Goal: Complete application form

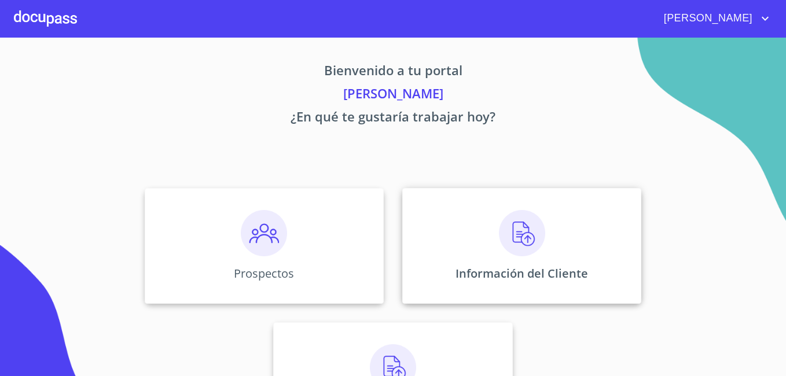
click at [484, 233] on div "Información del Cliente" at bounding box center [521, 246] width 239 height 116
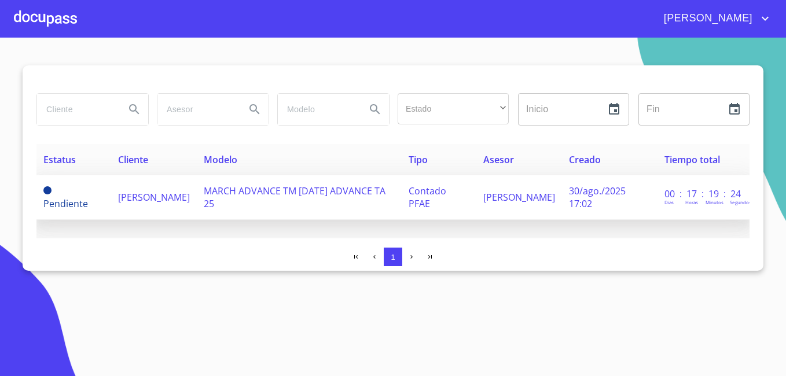
click at [127, 195] on span "[PERSON_NAME]" at bounding box center [154, 197] width 72 height 13
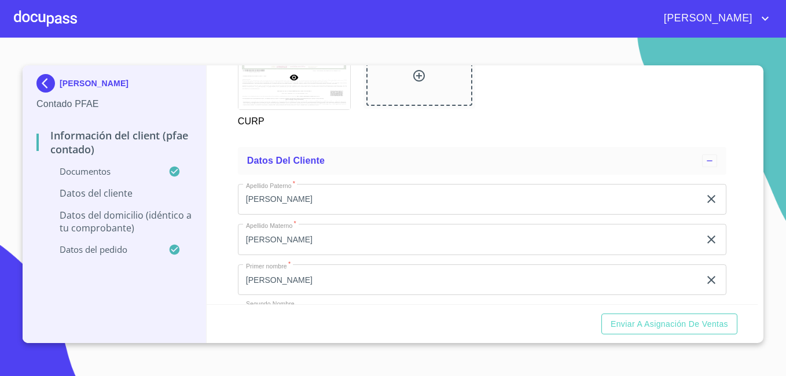
scroll to position [2226, 0]
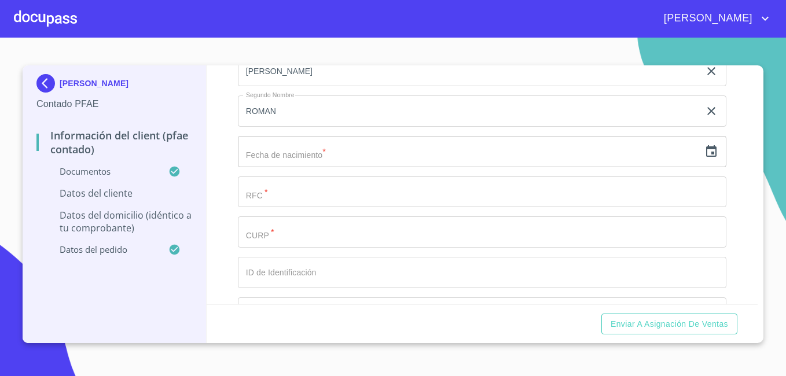
click at [356, 167] on input "text" at bounding box center [469, 151] width 462 height 31
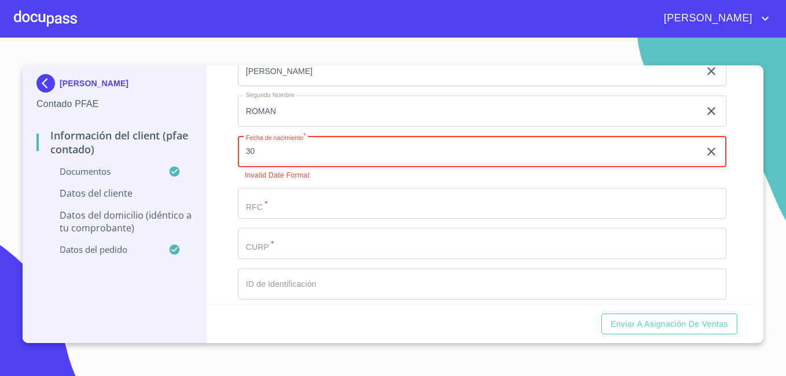
type input "3_"
click at [706, 159] on icon "button" at bounding box center [711, 152] width 14 height 14
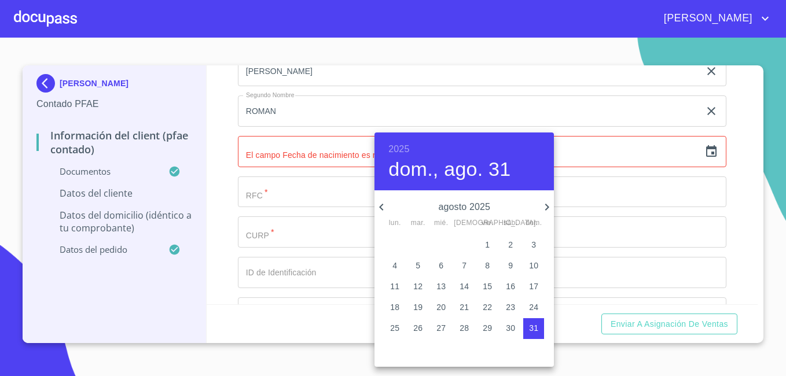
click at [400, 148] on h6 "2025" at bounding box center [398, 149] width 21 height 16
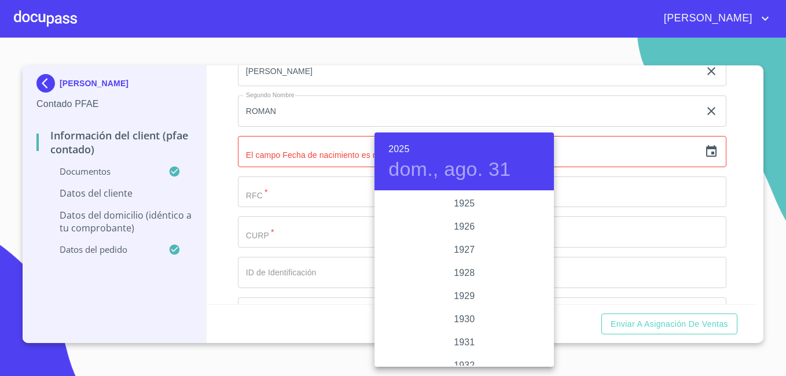
scroll to position [2245, 0]
click at [400, 147] on h6 "2025" at bounding box center [398, 149] width 21 height 16
click at [487, 200] on div "1980" at bounding box center [463, 200] width 179 height 23
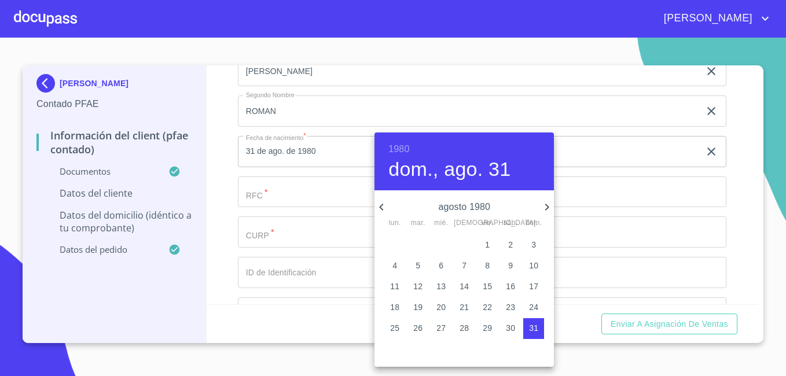
click at [381, 207] on icon "button" at bounding box center [381, 207] width 14 height 14
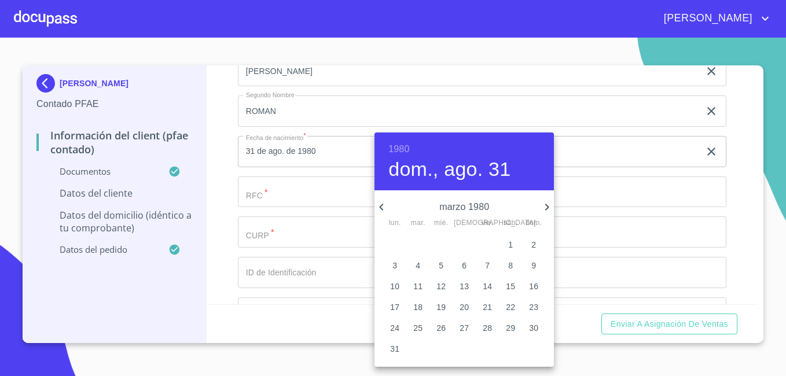
click at [544, 208] on icon "button" at bounding box center [547, 207] width 14 height 14
click at [438, 329] on p "30" at bounding box center [440, 328] width 9 height 12
type input "30 de abr. de 1980"
click at [739, 156] on div at bounding box center [393, 188] width 786 height 376
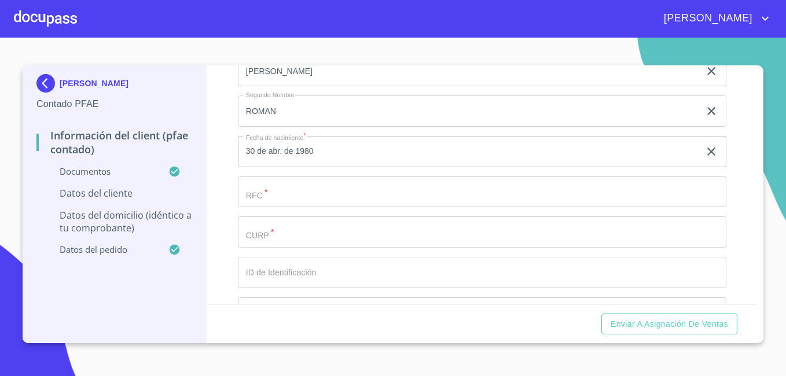
click at [315, 205] on input "Documento de identificación.   *" at bounding box center [482, 191] width 488 height 31
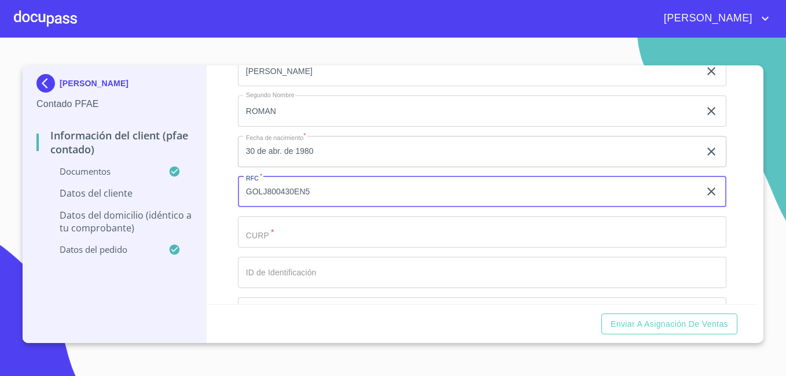
type input "GOLJ800430EN5"
click at [301, 248] on input "Documento de identificación.   *" at bounding box center [482, 231] width 488 height 31
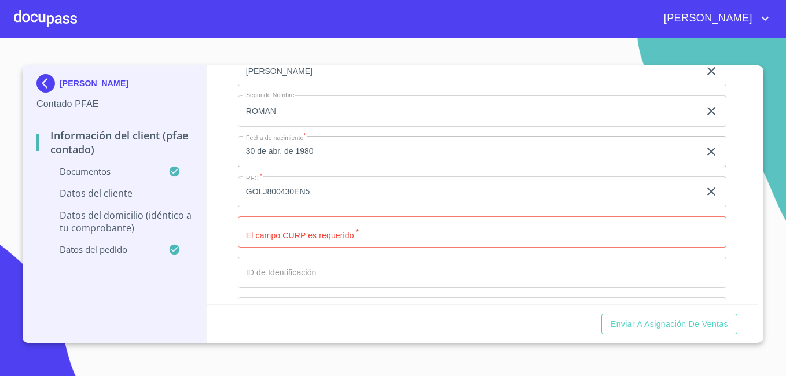
click at [301, 248] on input "Documento de identificación.   *" at bounding box center [482, 231] width 488 height 31
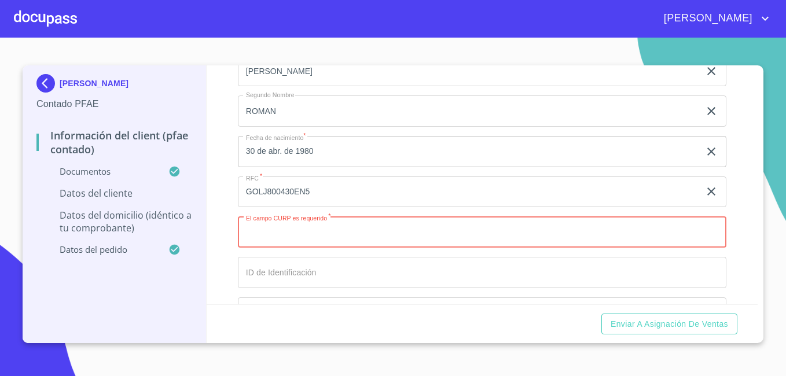
click at [321, 245] on input "Documento de identificación.   *" at bounding box center [482, 231] width 488 height 31
paste input "GOLJ800430HJCNRR08"
type input "GOLJ800430HJCNRR08"
click at [731, 249] on div "Información del Client (PFAE contado) Documentos Documento de identificación.  …" at bounding box center [482, 184] width 551 height 239
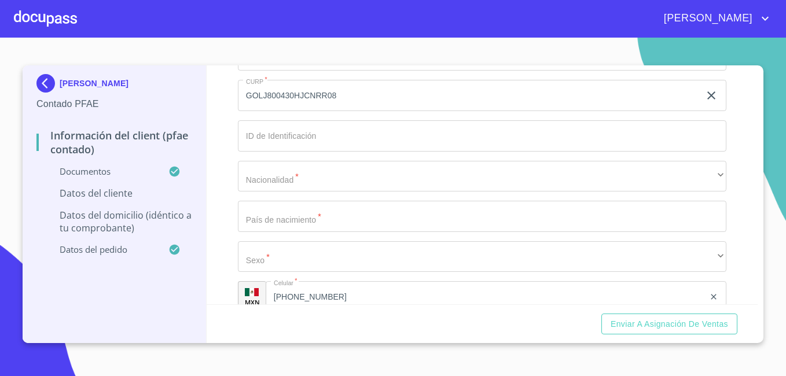
scroll to position [2365, 0]
click at [269, 145] on input "Documento de identificación.   *" at bounding box center [482, 133] width 488 height 31
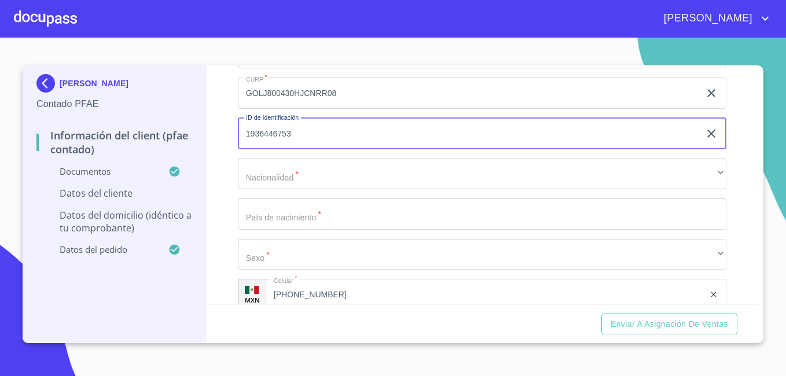
type input "1936446753"
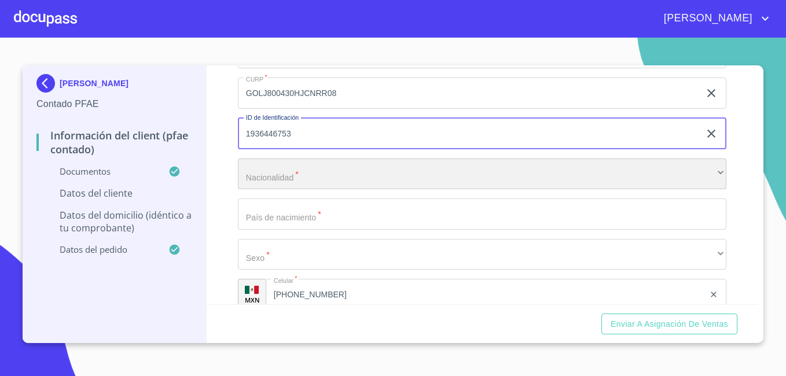
click at [275, 190] on div "​" at bounding box center [482, 174] width 488 height 31
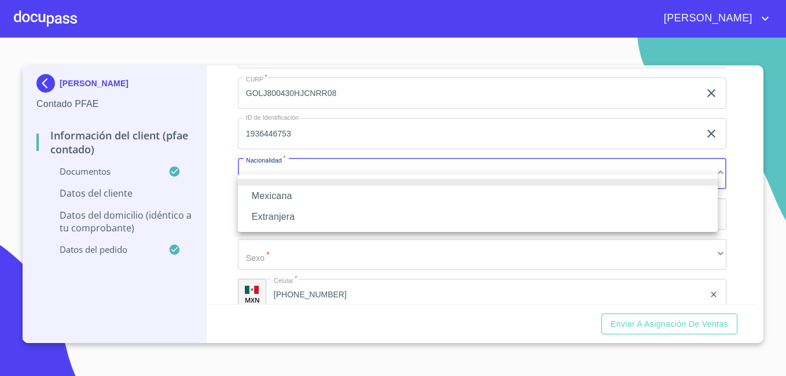
click at [285, 200] on li "Mexicana" at bounding box center [478, 196] width 480 height 21
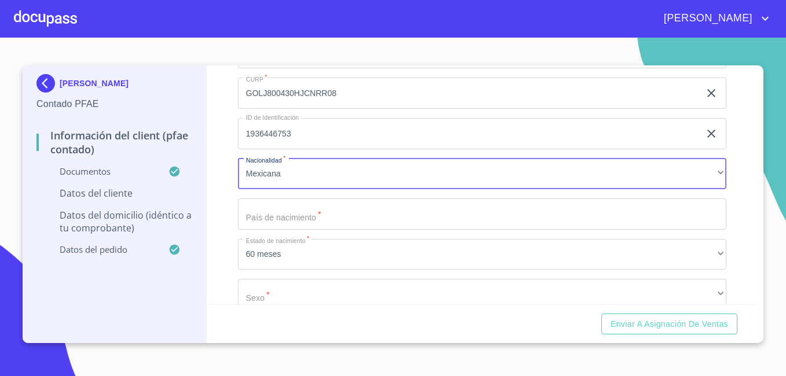
click at [286, 230] on input "Documento de identificación.   *" at bounding box center [482, 213] width 488 height 31
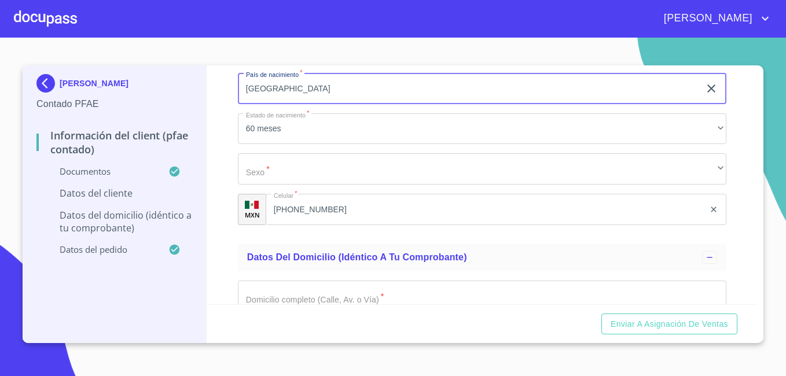
scroll to position [2504, 0]
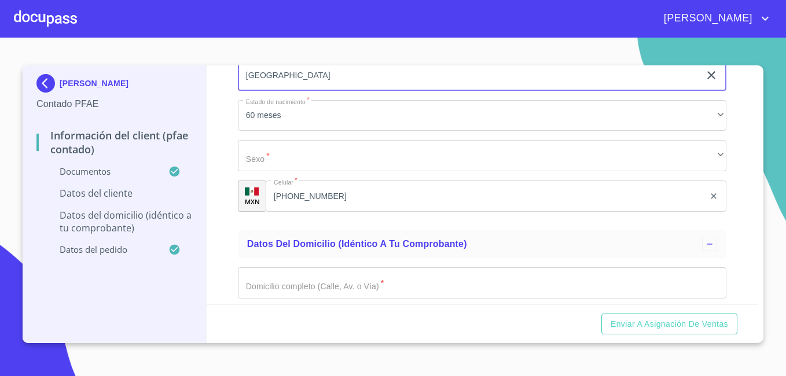
type input "[GEOGRAPHIC_DATA]"
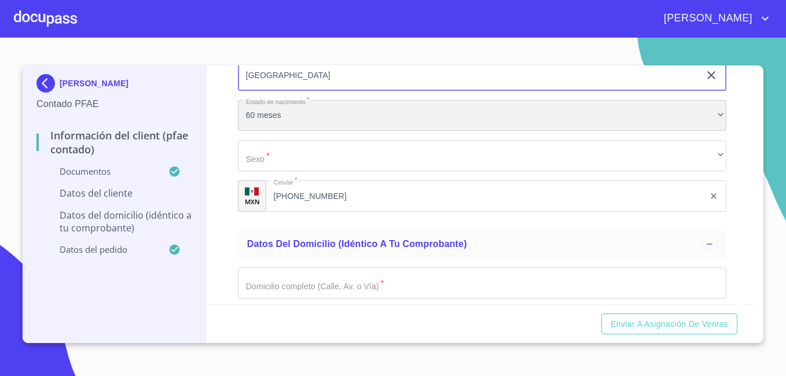
click at [636, 123] on div "60 meses" at bounding box center [482, 115] width 488 height 31
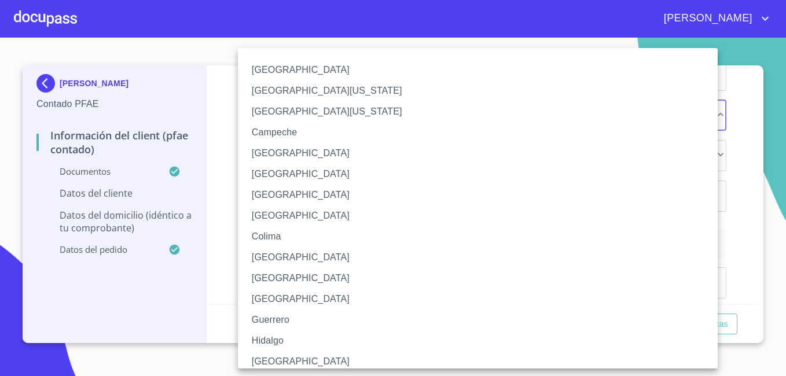
click at [293, 366] on li "[GEOGRAPHIC_DATA]" at bounding box center [482, 361] width 488 height 21
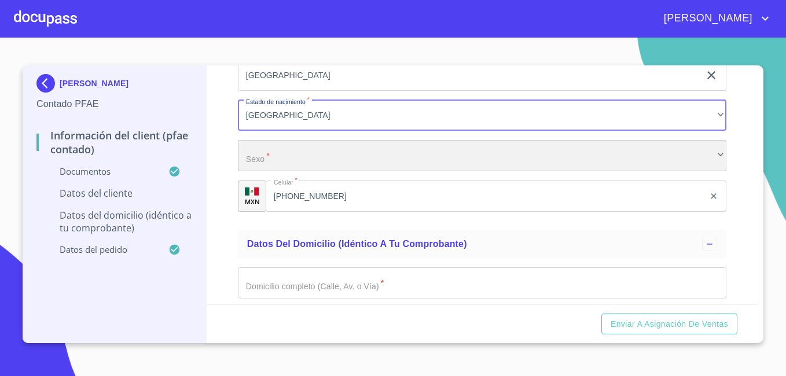
click at [541, 171] on div "​" at bounding box center [482, 155] width 488 height 31
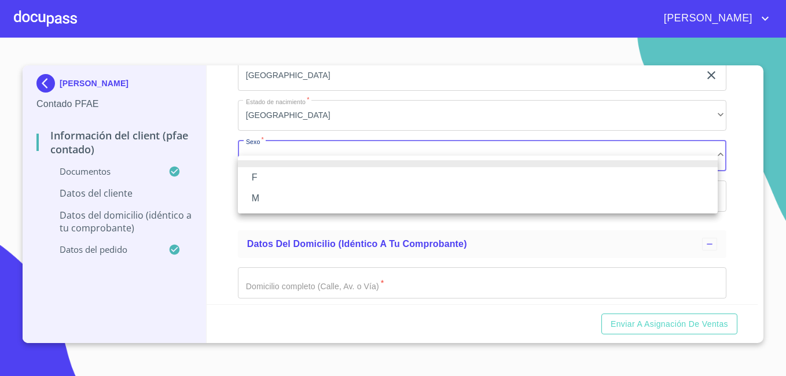
click at [452, 202] on li "M" at bounding box center [478, 198] width 480 height 21
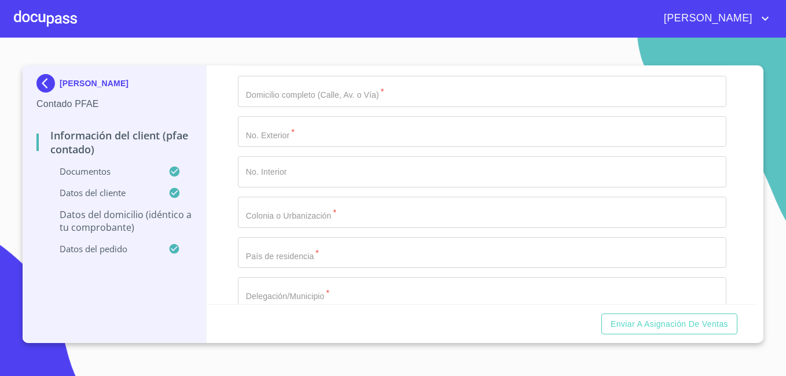
scroll to position [2712, 0]
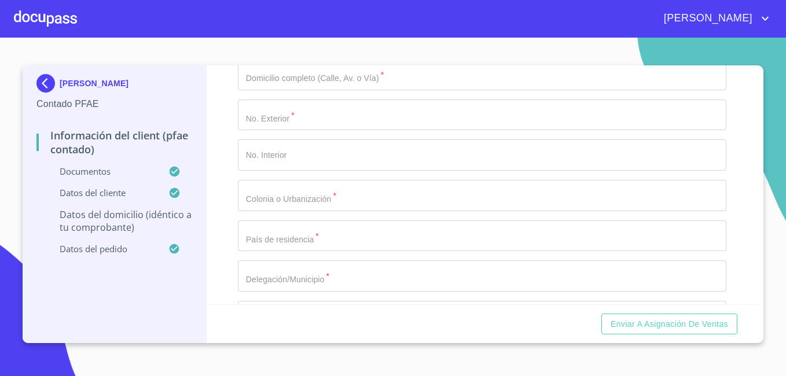
click at [310, 90] on input "Documento de identificación.   *" at bounding box center [482, 74] width 488 height 31
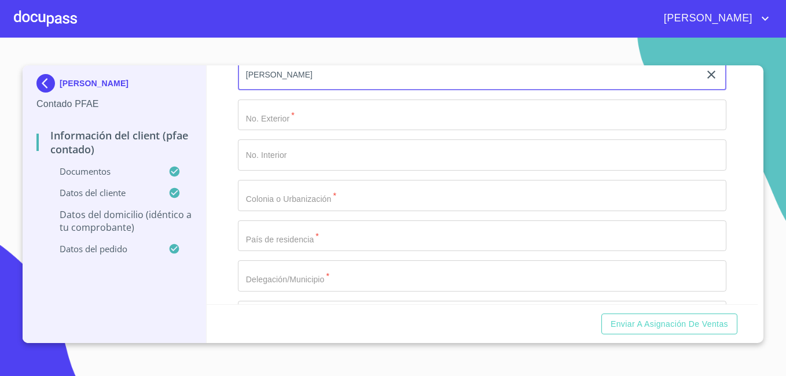
type input "[PERSON_NAME]"
click at [292, 131] on input "Documento de identificación.   *" at bounding box center [482, 115] width 488 height 31
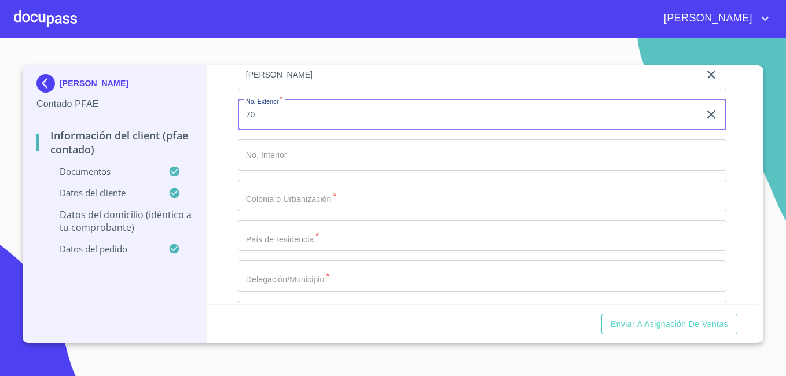
type input "70"
click at [273, 211] on input "Documento de identificación.   *" at bounding box center [482, 195] width 488 height 31
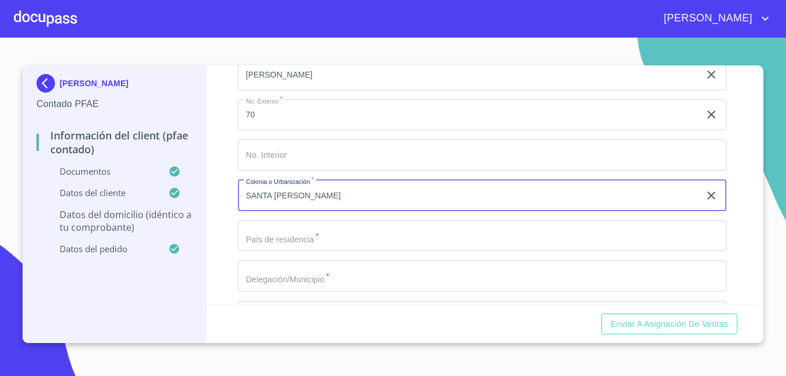
type input "SANTA [PERSON_NAME]"
click at [282, 252] on input "Documento de identificación.   *" at bounding box center [482, 235] width 488 height 31
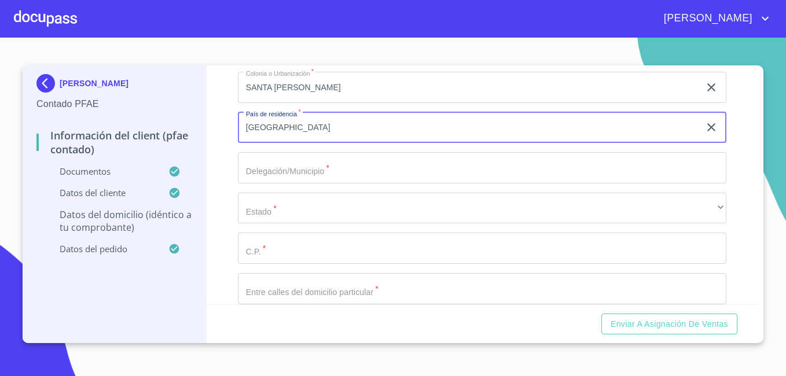
scroll to position [2828, 0]
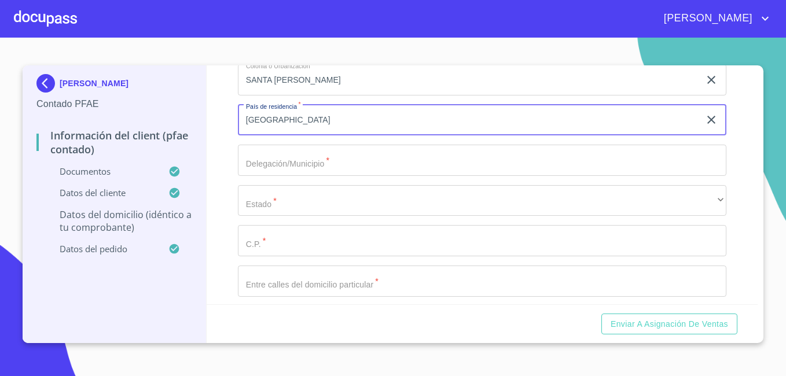
type input "[GEOGRAPHIC_DATA]"
click at [484, 176] on input "Documento de identificación.   *" at bounding box center [482, 160] width 488 height 31
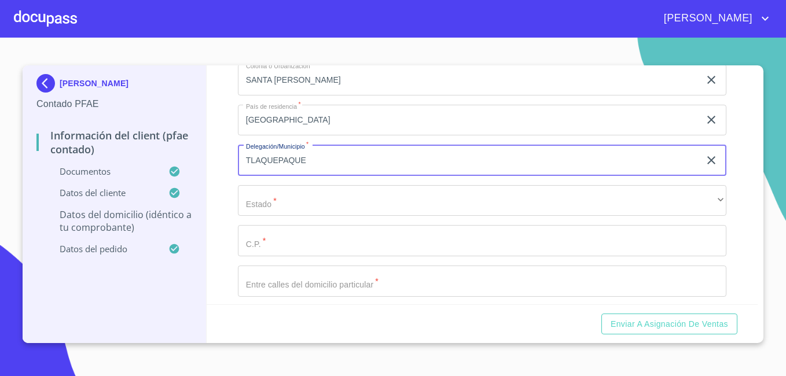
type input "TLAQUEPAQUE"
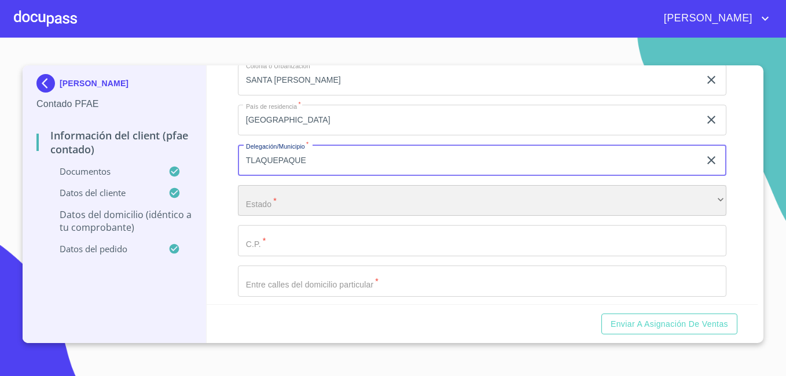
click at [406, 208] on div "​" at bounding box center [482, 200] width 488 height 31
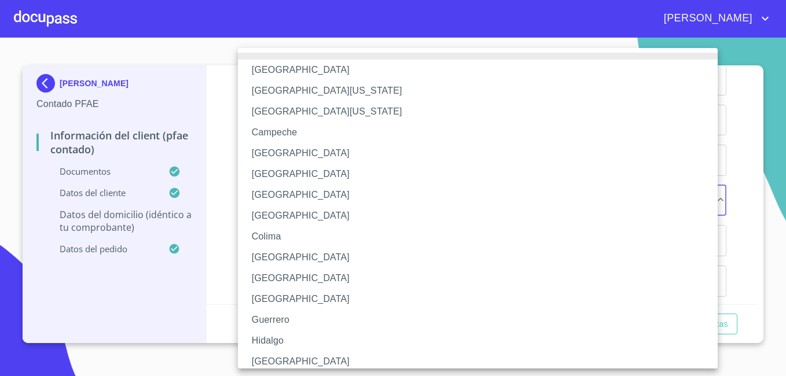
click at [269, 359] on li "[GEOGRAPHIC_DATA]" at bounding box center [482, 361] width 488 height 21
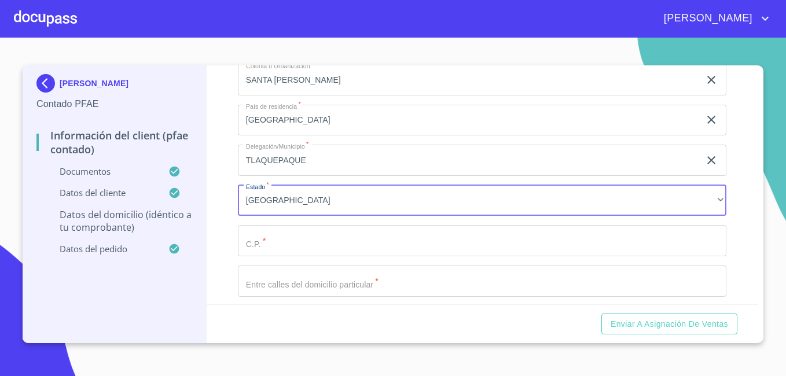
click at [286, 256] on input "Documento de identificación.   *" at bounding box center [482, 240] width 488 height 31
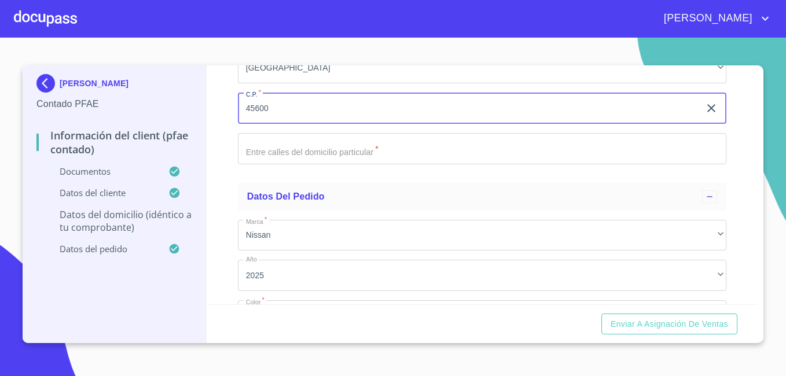
scroll to position [2967, 0]
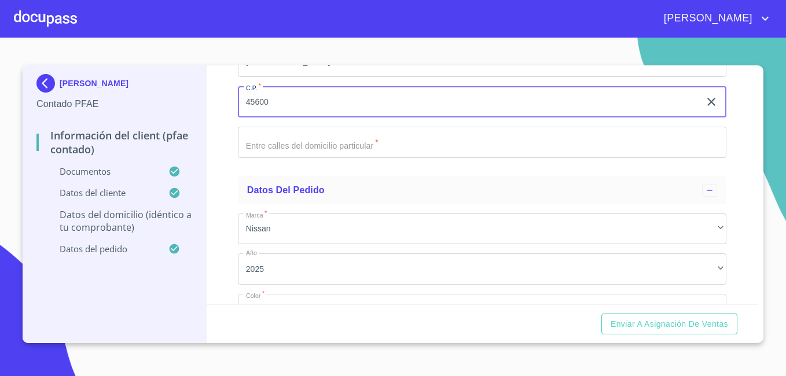
type input "45600"
click at [376, 158] on input "Documento de identificación.   *" at bounding box center [482, 142] width 488 height 31
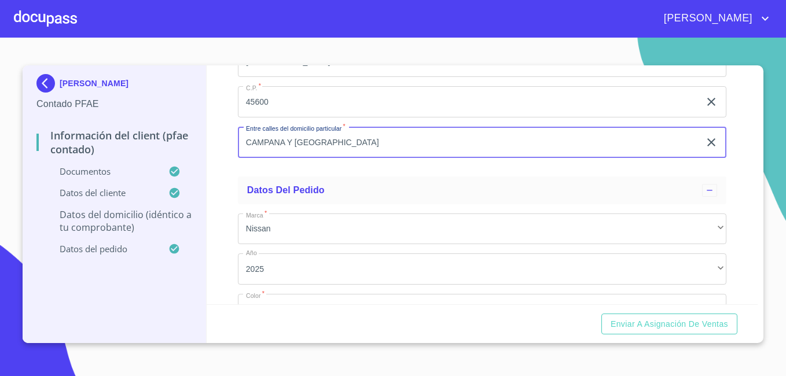
click at [244, 157] on input "CAMPANA Y [GEOGRAPHIC_DATA]" at bounding box center [469, 142] width 462 height 31
click at [408, 158] on input "PRIV DE LA CAMPANA Y [GEOGRAPHIC_DATA]" at bounding box center [469, 142] width 462 height 31
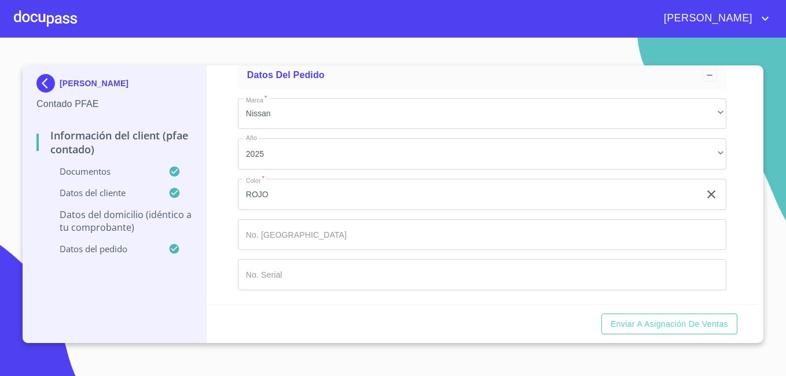
scroll to position [3096, 0]
type input "PRIV DE LA CAMPANA Y [GEOGRAPHIC_DATA]"
click at [93, 221] on p "Datos del domicilio (idéntico a tu comprobante)" at bounding box center [114, 220] width 156 height 25
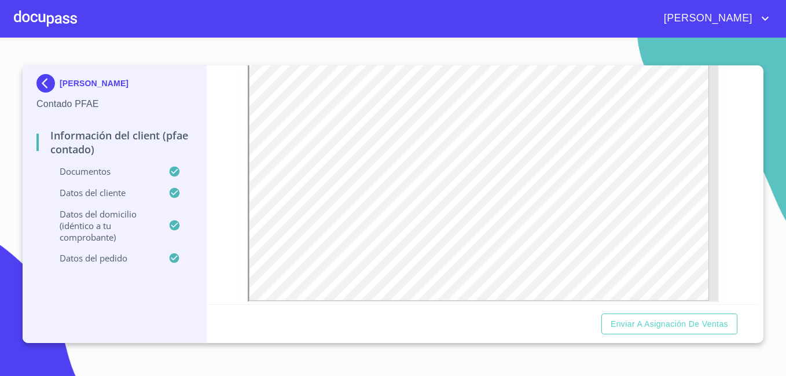
scroll to position [1253, 0]
click at [747, 196] on div "Información del Client (PFAE contado) Documentos Documento de identificación.  …" at bounding box center [482, 184] width 551 height 239
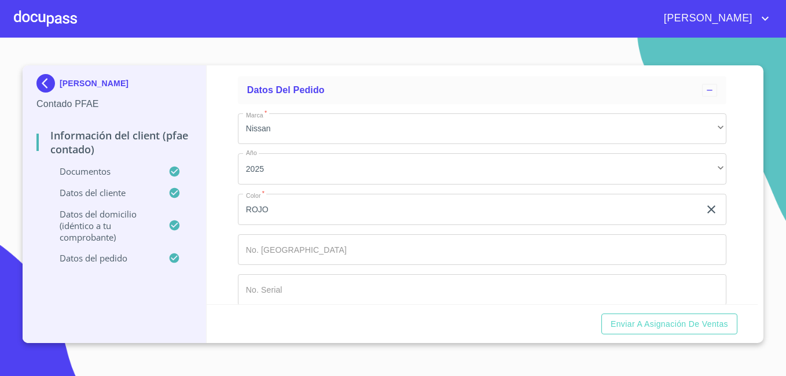
scroll to position [3096, 0]
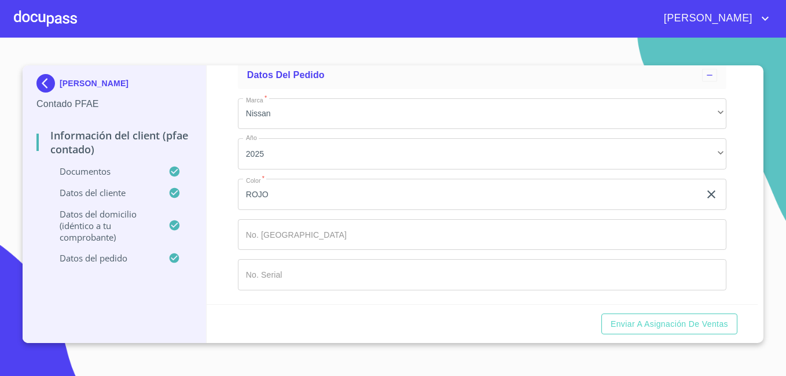
click at [405, 285] on input "Documento de identificación.   *" at bounding box center [482, 274] width 488 height 31
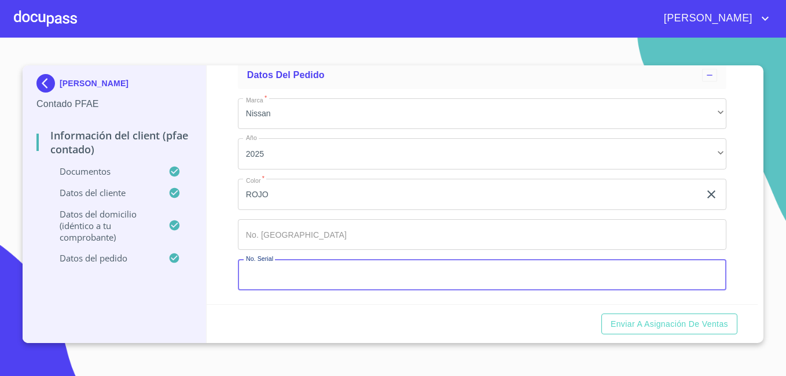
click at [336, 275] on input "Documento de identificación.   *" at bounding box center [482, 274] width 488 height 31
type input "3"
click at [333, 274] on input "Documento de identificación.   *" at bounding box center [482, 274] width 488 height 31
paste input "[US_VEHICLE_IDENTIFICATION_NUMBER]"
type input "[US_VEHICLE_IDENTIFICATION_NUMBER]"
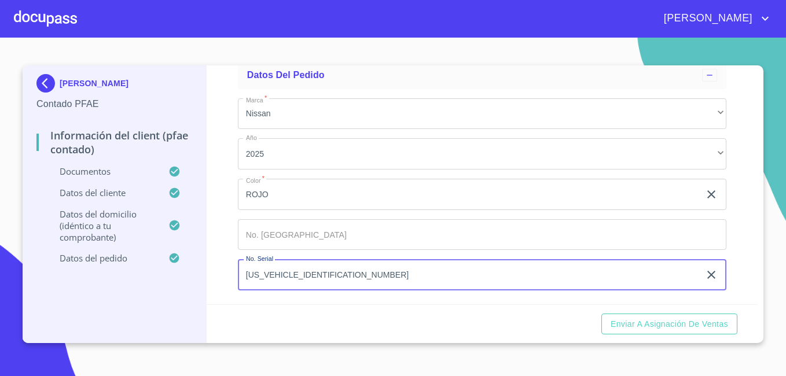
click at [738, 257] on div "Información del Client (PFAE contado) Documentos Documento de identificación.  …" at bounding box center [482, 184] width 551 height 239
